Goal: Communication & Community: Answer question/provide support

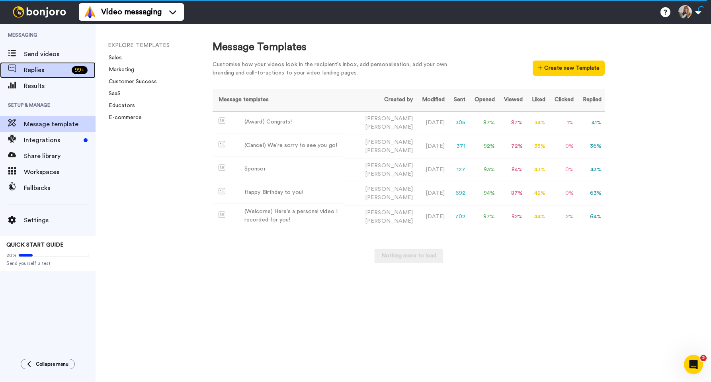
click at [55, 74] on span "Replies" at bounding box center [46, 70] width 45 height 10
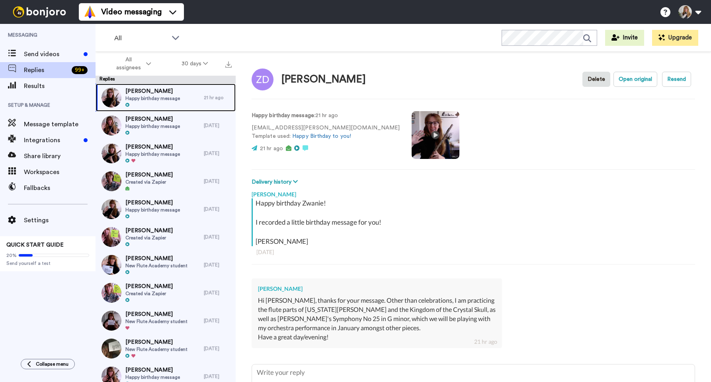
click at [195, 103] on div "[PERSON_NAME] Happy birthday message" at bounding box center [150, 98] width 108 height 28
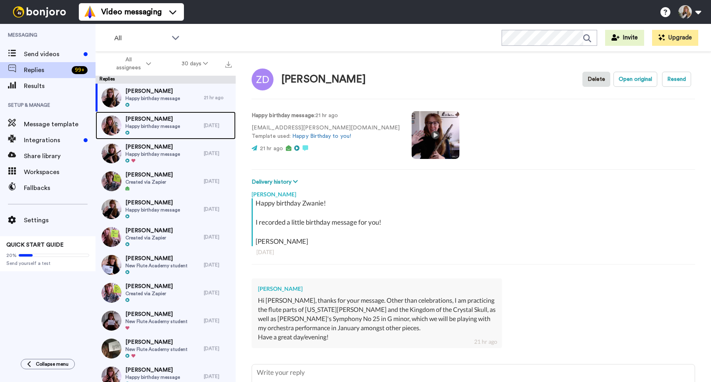
click at [193, 120] on div "[PERSON_NAME] Happy birthday message" at bounding box center [150, 125] width 108 height 28
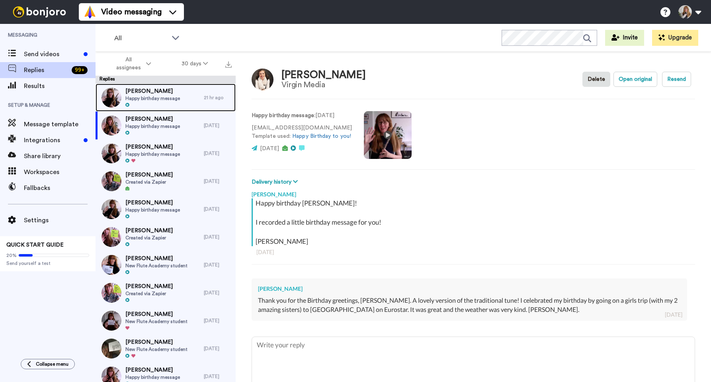
click at [190, 98] on div "[PERSON_NAME] Happy birthday message" at bounding box center [150, 98] width 108 height 28
type textarea "x"
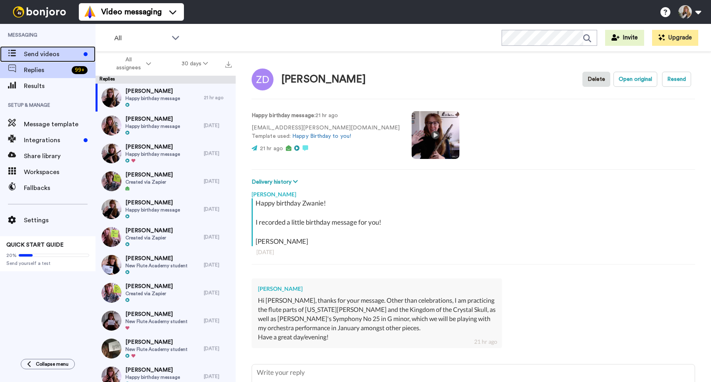
click at [40, 53] on span "Send videos" at bounding box center [52, 54] width 57 height 10
